Goal: Find specific page/section: Find specific page/section

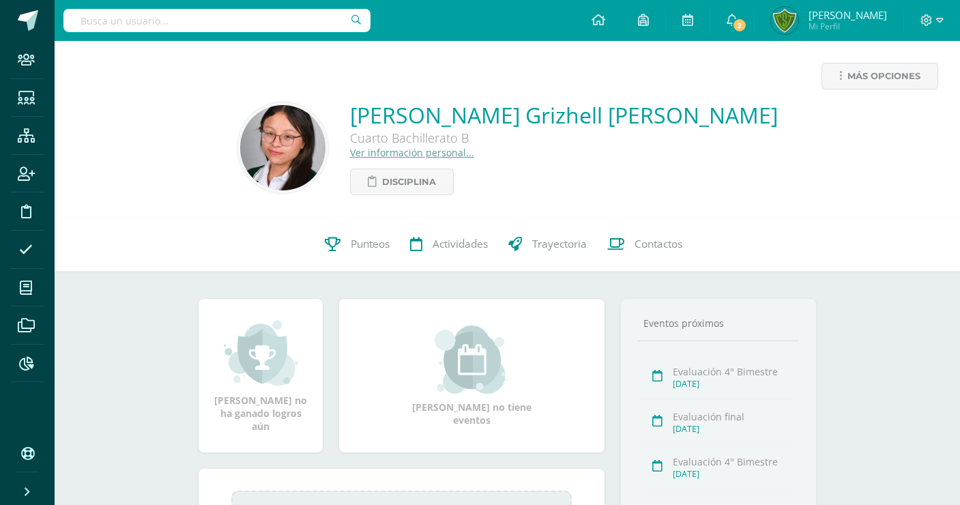
click at [197, 27] on input "text" at bounding box center [216, 20] width 307 height 23
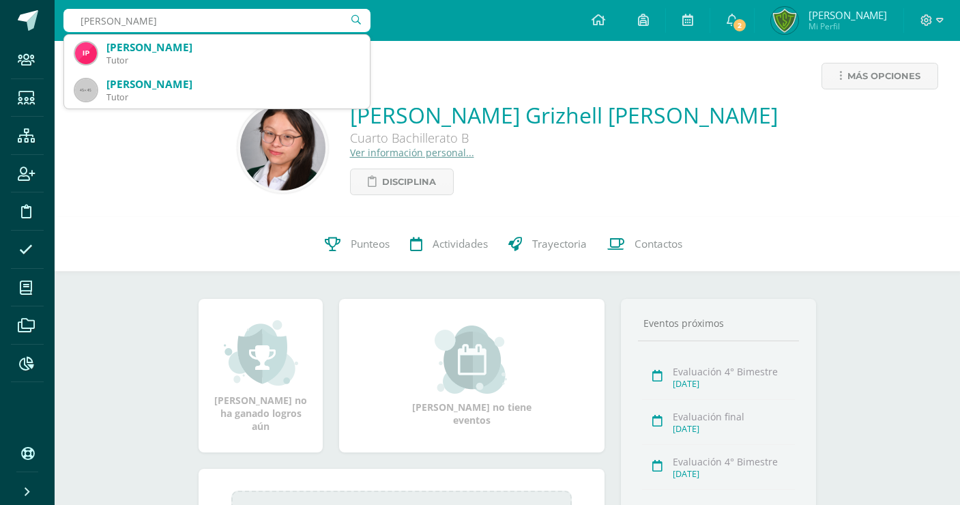
drag, startPoint x: 205, startPoint y: 27, endPoint x: 8, endPoint y: 33, distance: 198.0
click at [63, 32] on input "Leah Contreras" at bounding box center [216, 20] width 307 height 23
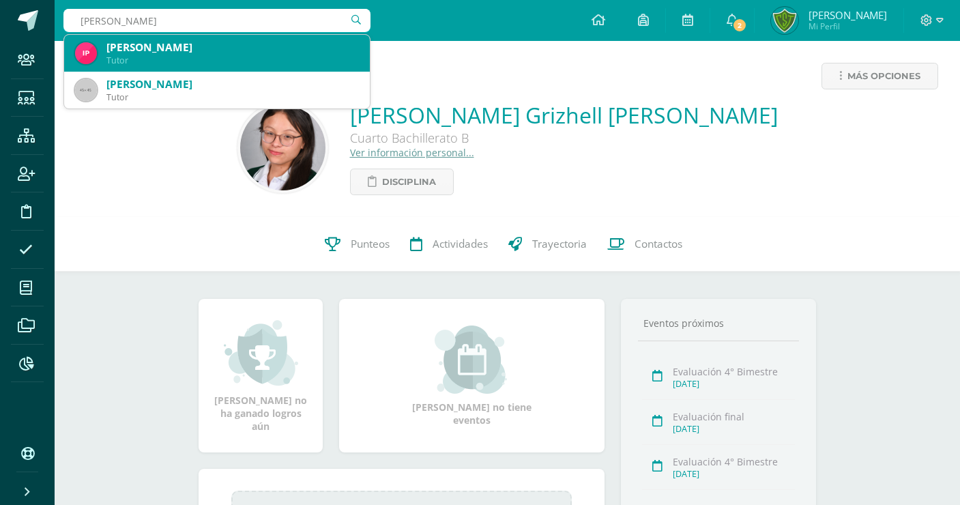
click at [92, 31] on input "Leah Contreras" at bounding box center [216, 20] width 307 height 23
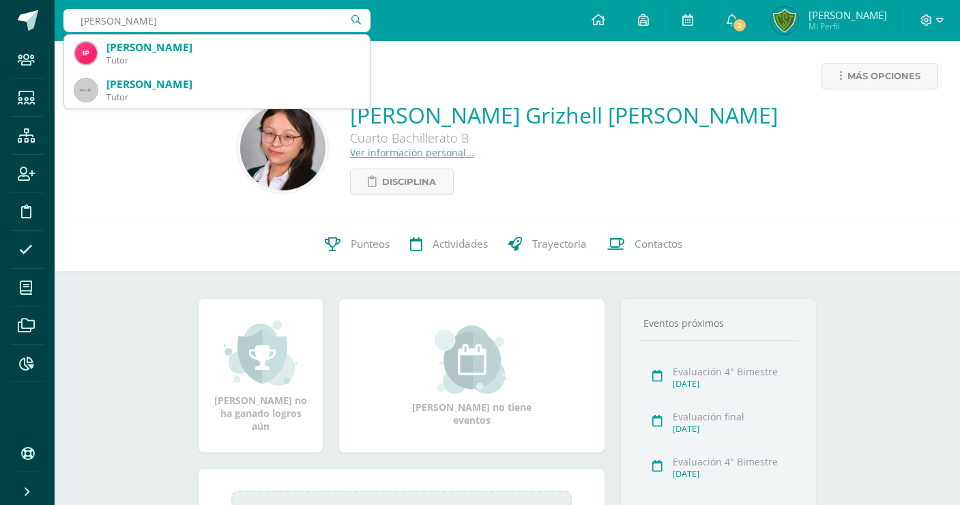
click at [100, 25] on input "Leah Contreras" at bounding box center [216, 20] width 307 height 23
drag, startPoint x: 162, startPoint y: 23, endPoint x: -5, endPoint y: 33, distance: 167.5
click at [63, 32] on input "Lea Contreras" at bounding box center [216, 20] width 307 height 23
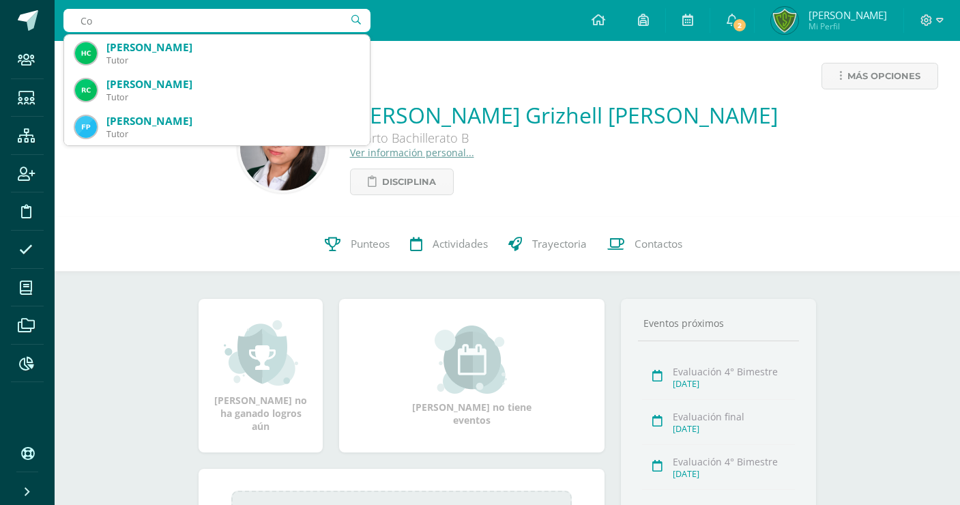
type input "C"
type input "[PERSON_NAME]"
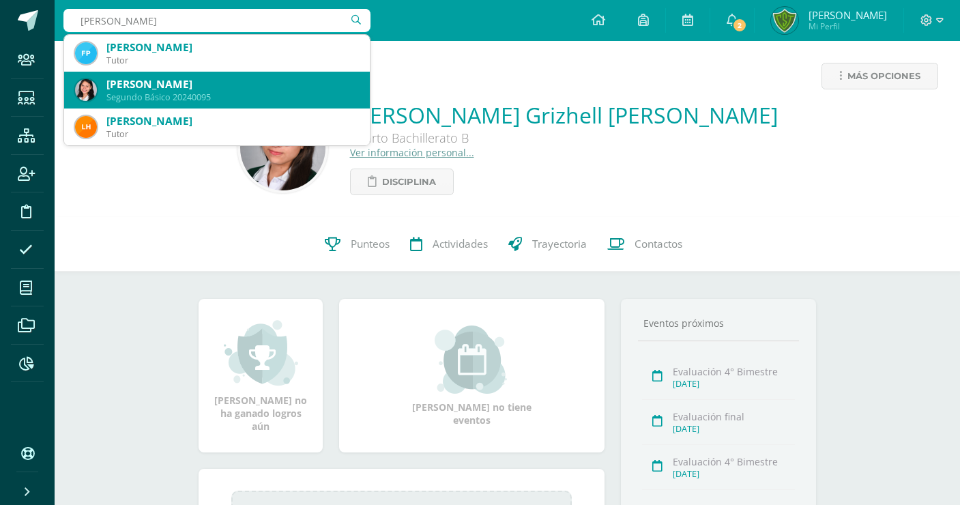
click at [160, 87] on div "[PERSON_NAME]" at bounding box center [232, 84] width 253 height 14
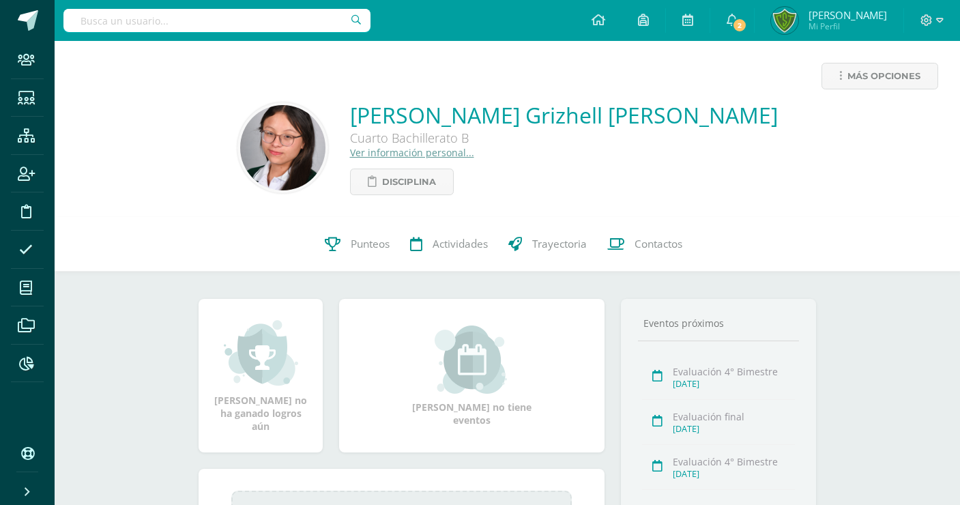
click at [470, 154] on link "Ver información personal..." at bounding box center [412, 152] width 124 height 13
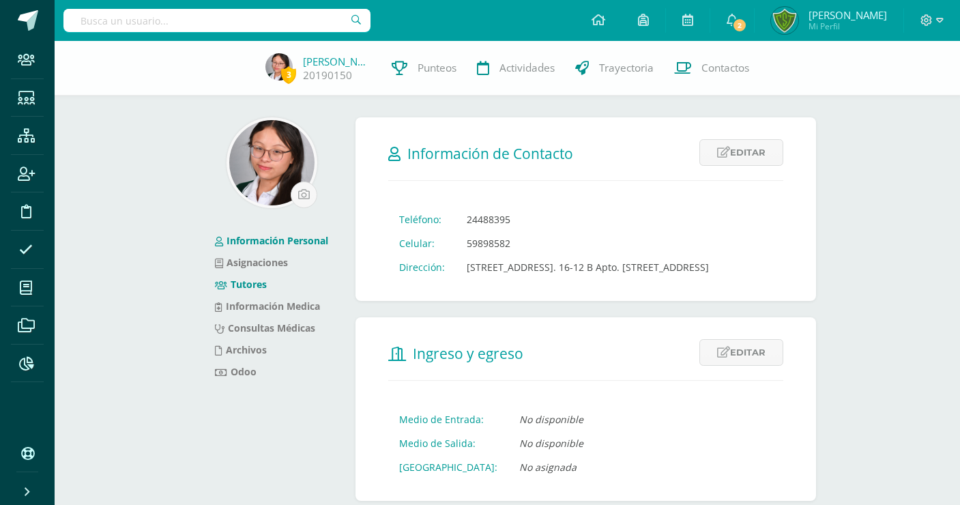
click at [262, 281] on link "Tutores" at bounding box center [241, 284] width 52 height 13
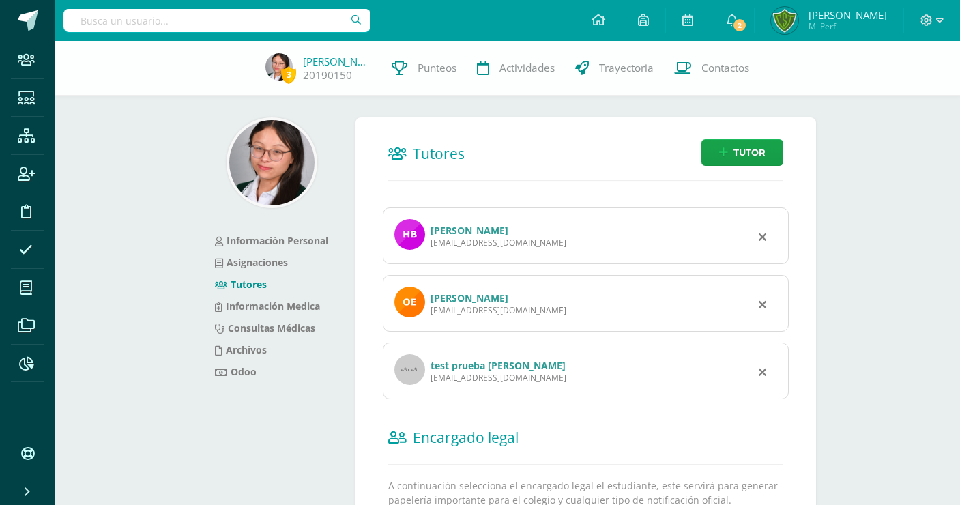
click at [180, 13] on input "text" at bounding box center [216, 20] width 307 height 23
type input "Lia Contre"
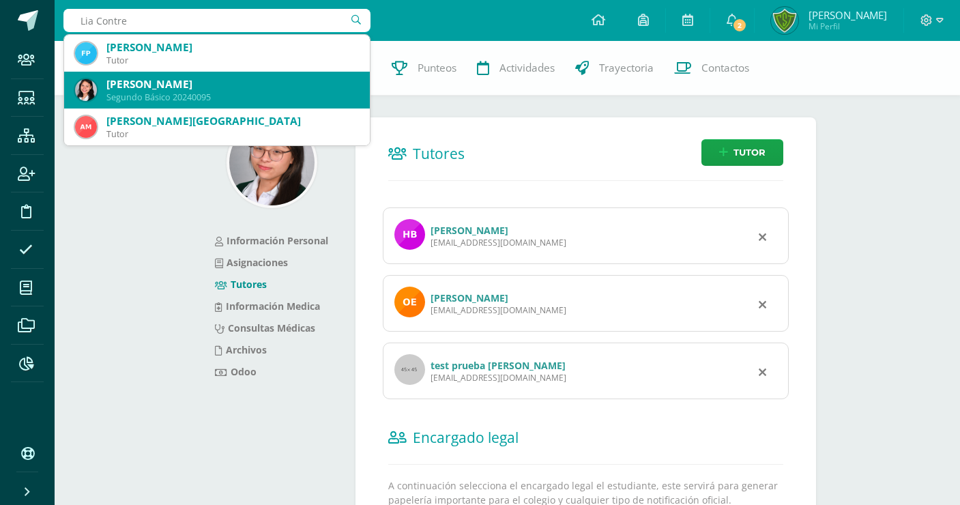
click at [255, 85] on div "[PERSON_NAME]" at bounding box center [232, 84] width 253 height 14
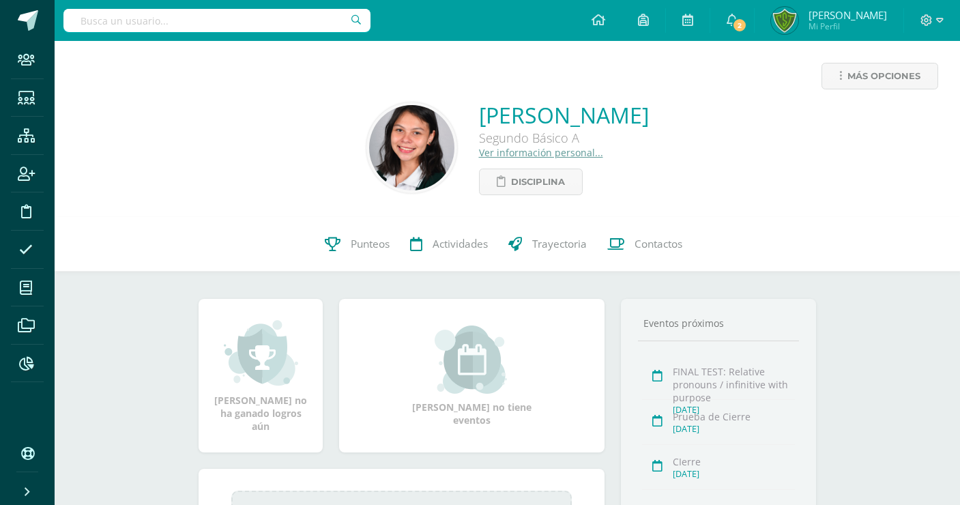
click at [479, 149] on link "Ver información personal..." at bounding box center [541, 152] width 124 height 13
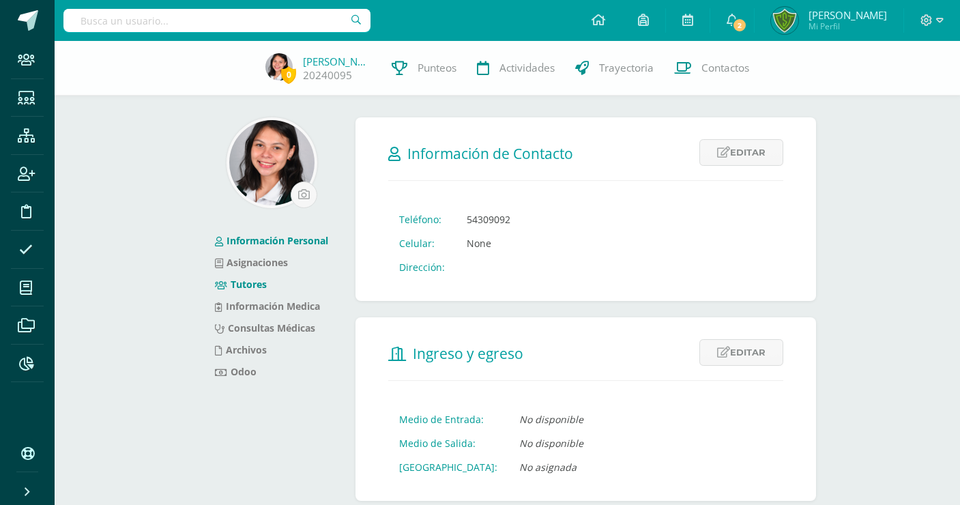
click at [250, 286] on link "Tutores" at bounding box center [241, 284] width 52 height 13
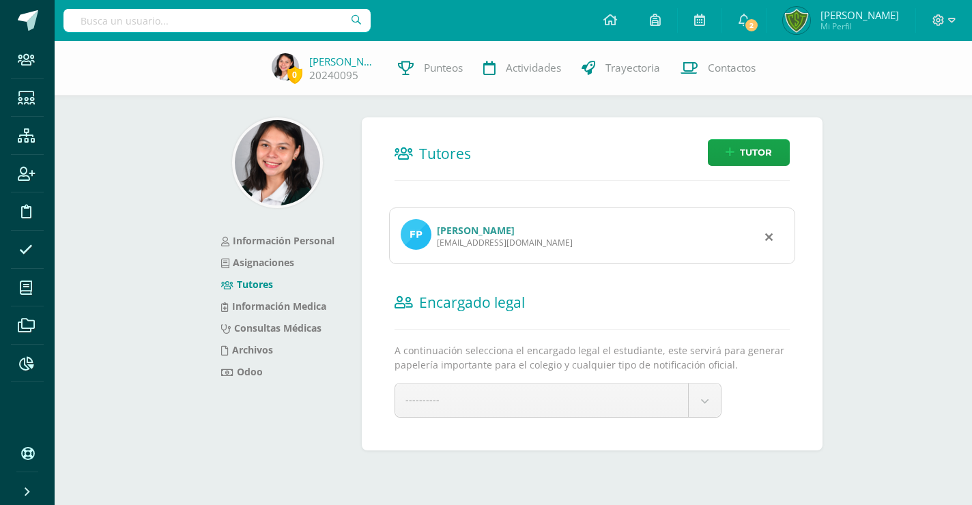
click at [515, 224] on link "[PERSON_NAME]" at bounding box center [476, 230] width 78 height 13
